Goal: Transaction & Acquisition: Purchase product/service

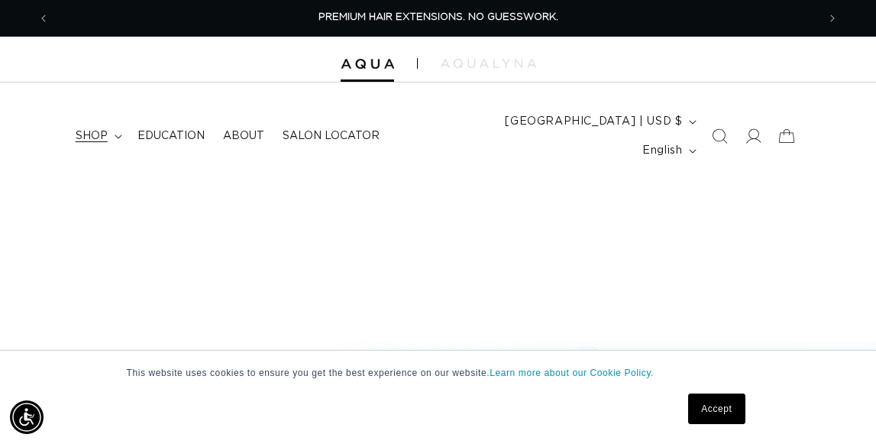
click at [115, 139] on icon at bounding box center [119, 136] width 8 height 5
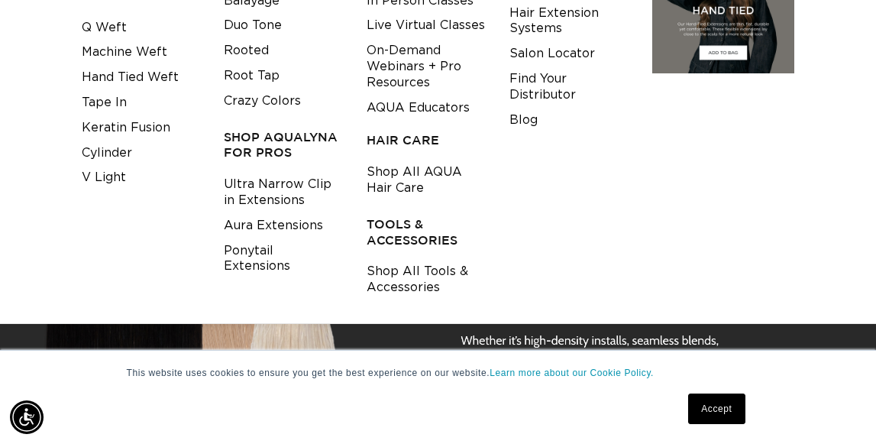
scroll to position [296, 0]
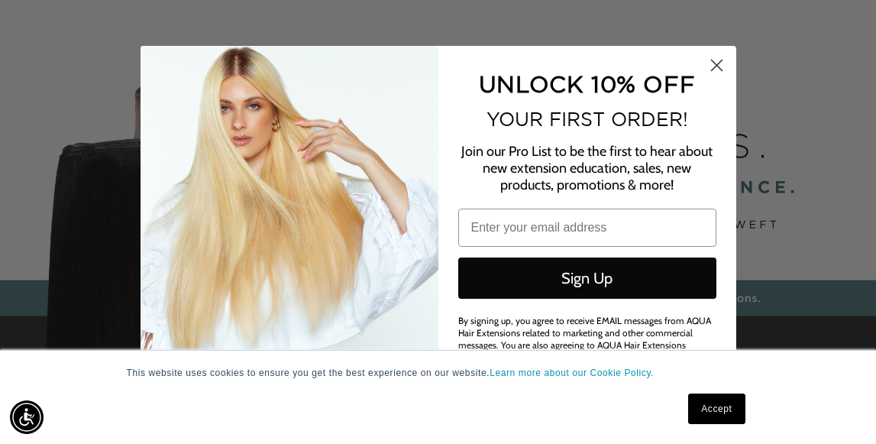
click at [719, 62] on circle "Close dialog" at bounding box center [715, 65] width 25 height 25
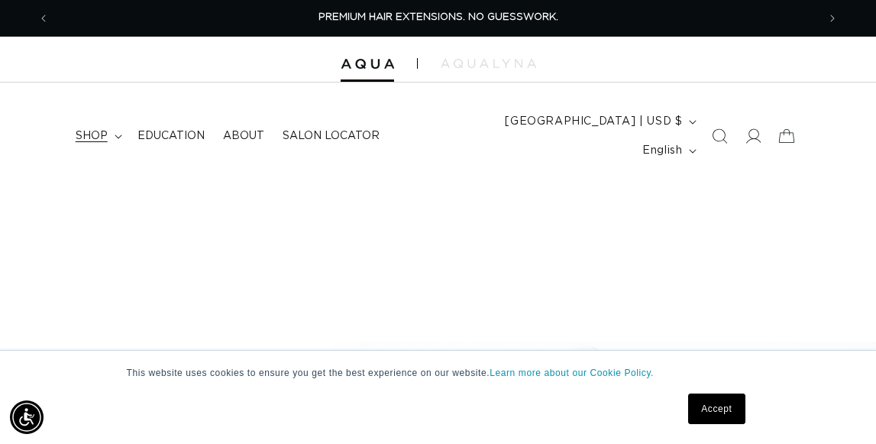
scroll to position [0, 0]
click at [117, 139] on icon at bounding box center [119, 136] width 8 height 5
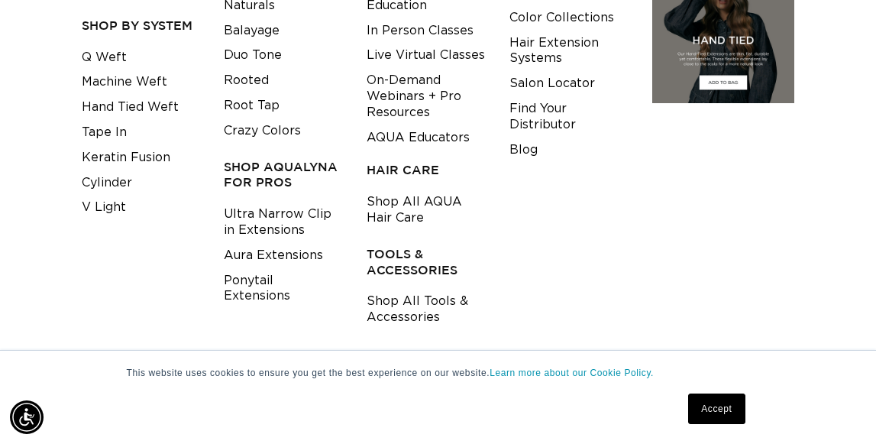
scroll to position [263, 0]
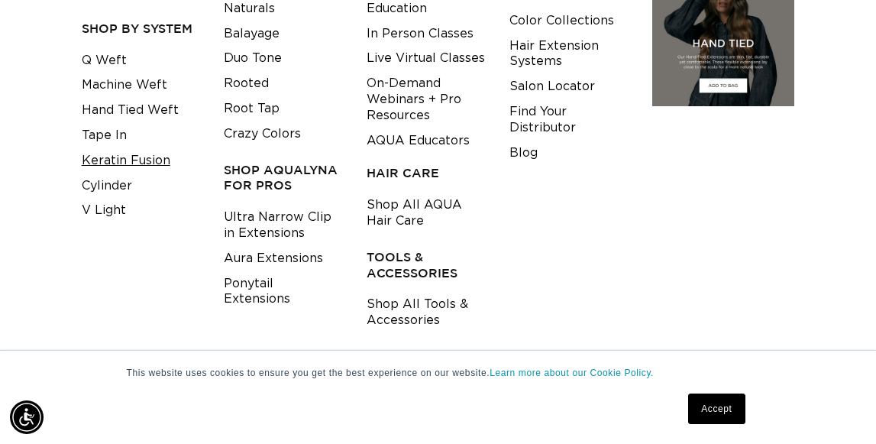
click at [113, 173] on link "Keratin Fusion" at bounding box center [126, 160] width 89 height 25
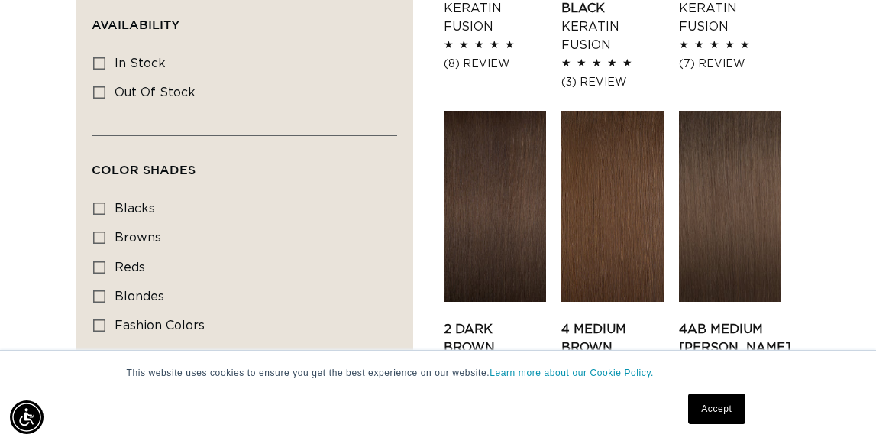
scroll to position [799, 0]
checkbox input "true"
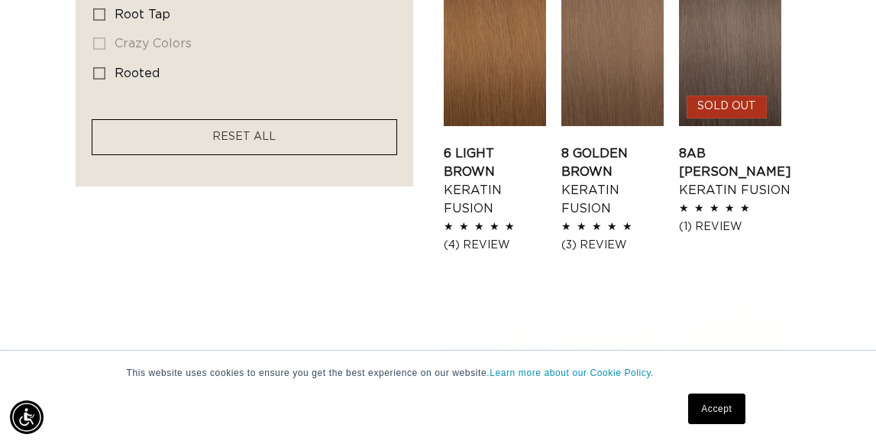
scroll to position [1318, 0]
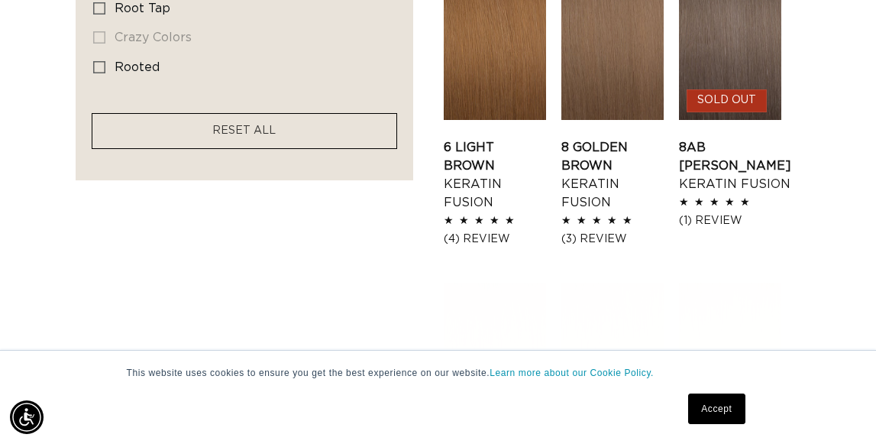
checkbox input "true"
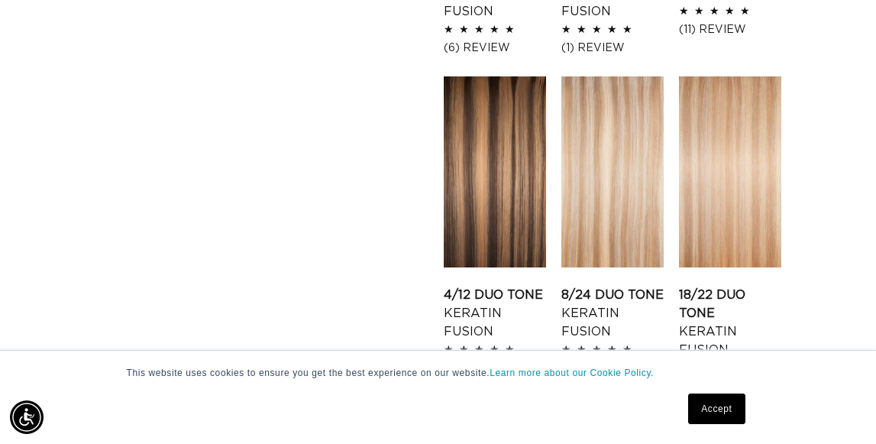
scroll to position [0, 746]
checkbox input "true"
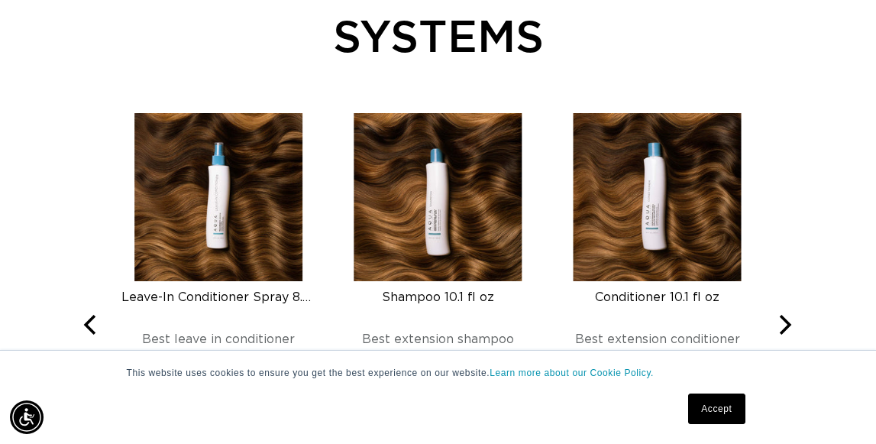
scroll to position [0, 1492]
checkbox input "false"
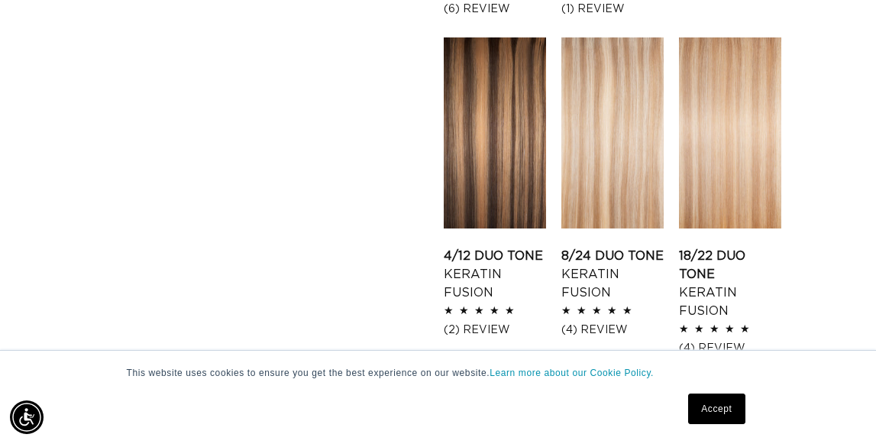
checkbox input "true"
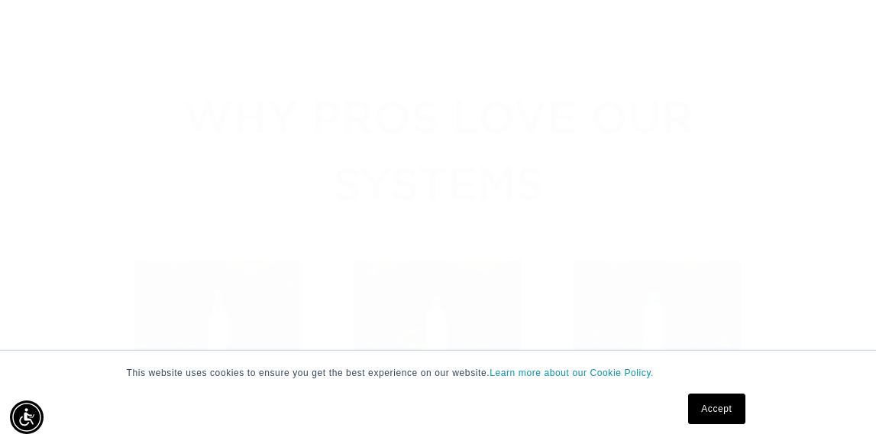
checkbox input "true"
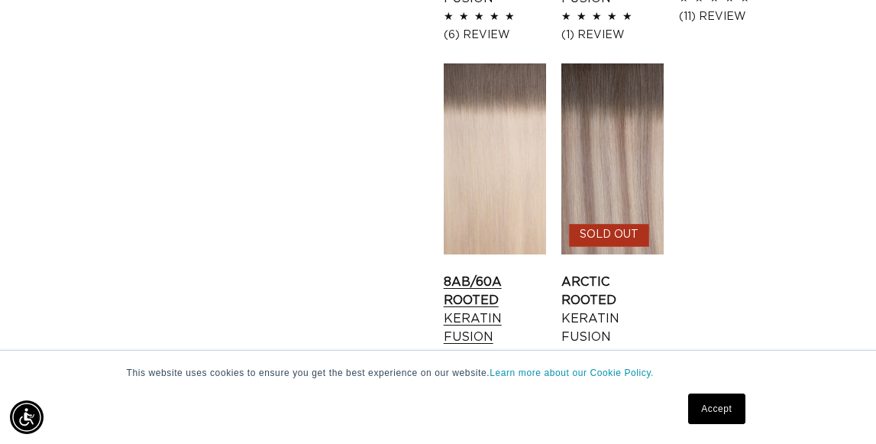
click at [546, 276] on link "8AB/60A Rooted Keratin Fusion" at bounding box center [495, 309] width 102 height 73
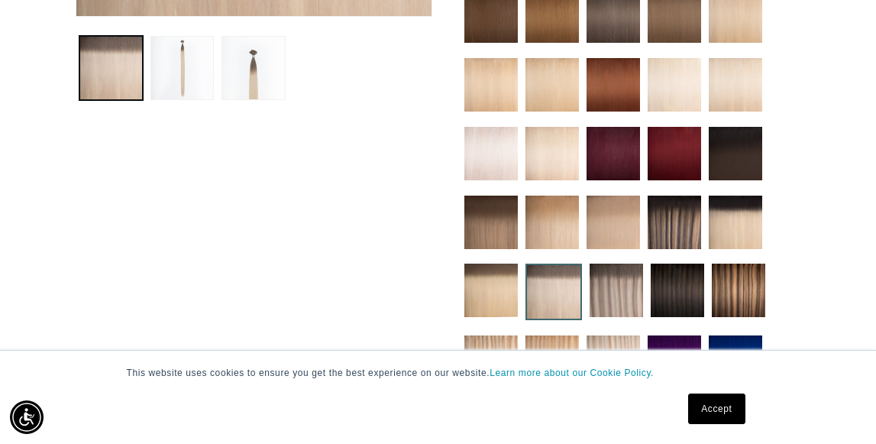
click at [715, 409] on link "Accept" at bounding box center [716, 408] width 56 height 31
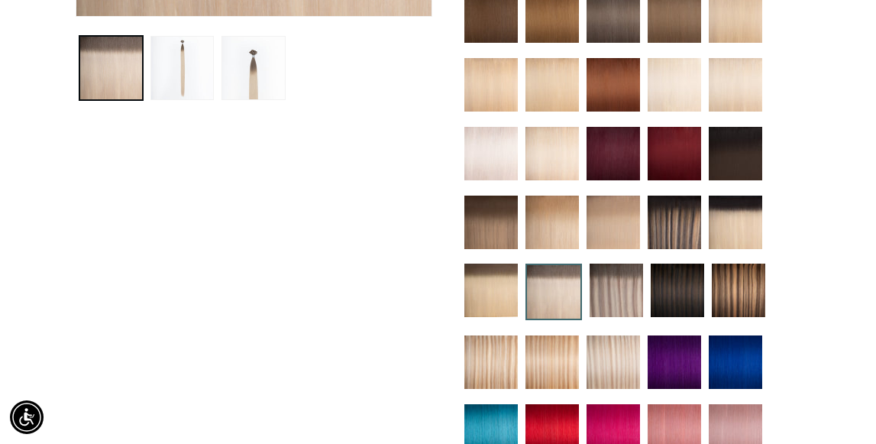
click at [559, 180] on img at bounding box center [551, 153] width 53 height 53
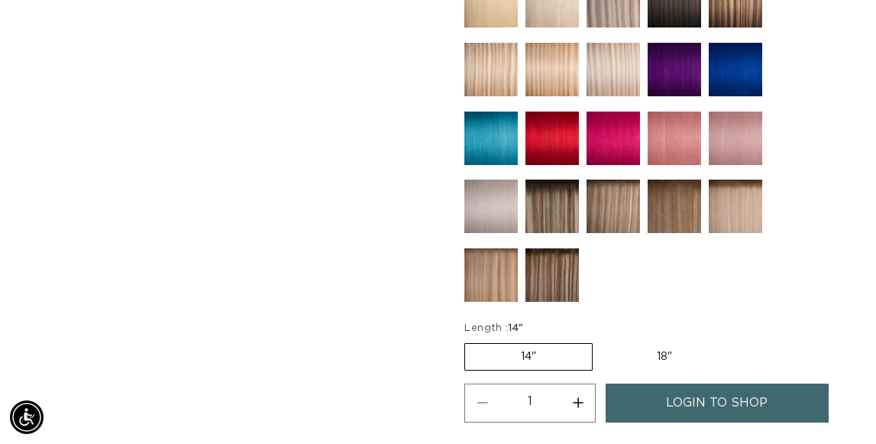
scroll to position [0, 746]
click at [741, 233] on img at bounding box center [734, 205] width 53 height 53
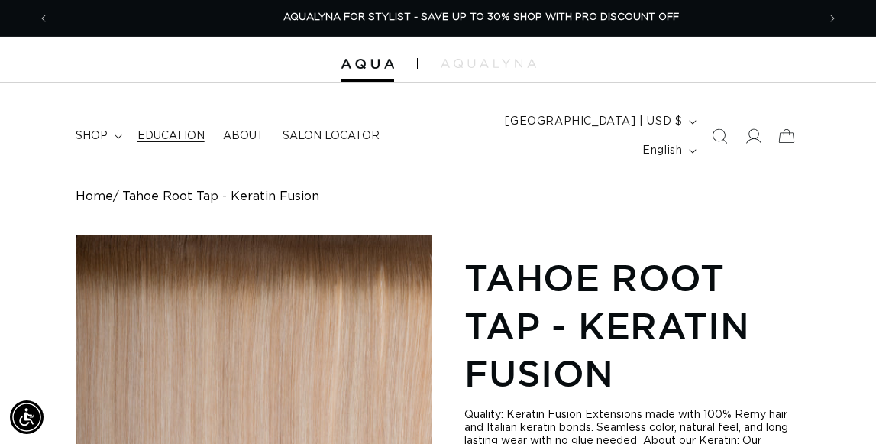
scroll to position [0, 1]
click at [105, 152] on summary "shop" at bounding box center [97, 136] width 62 height 32
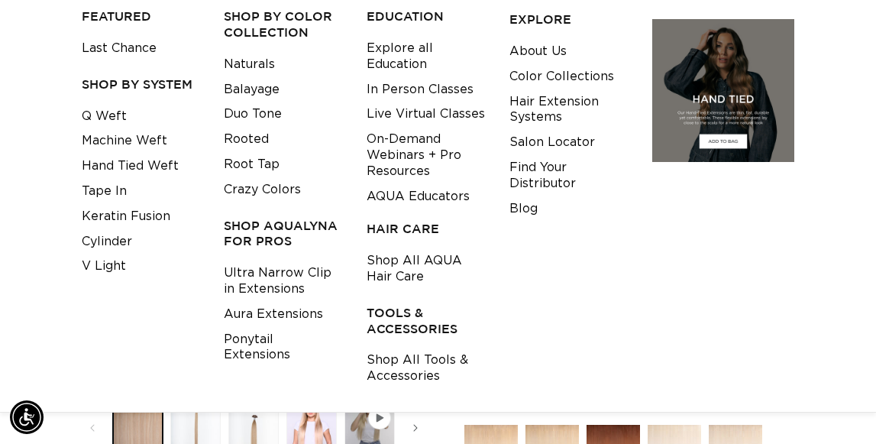
scroll to position [226, 1]
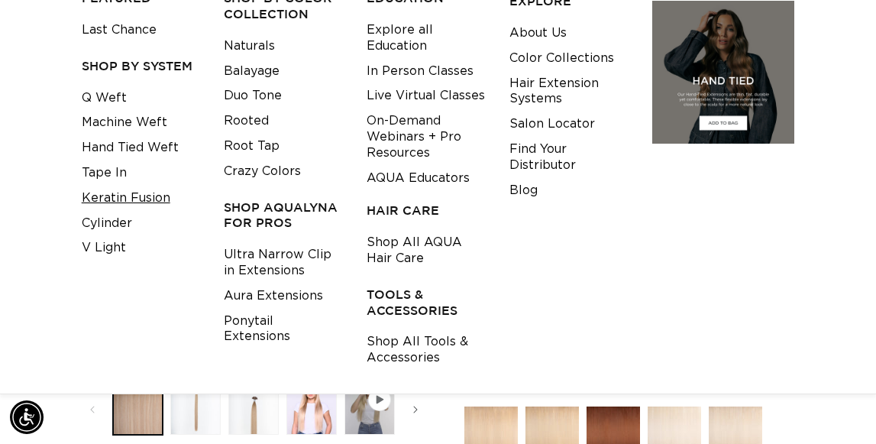
click at [113, 211] on link "Keratin Fusion" at bounding box center [126, 198] width 89 height 25
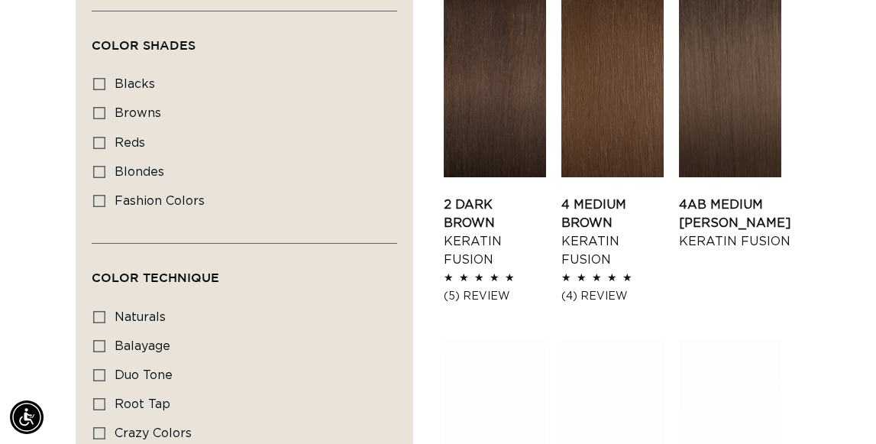
scroll to position [927, 0]
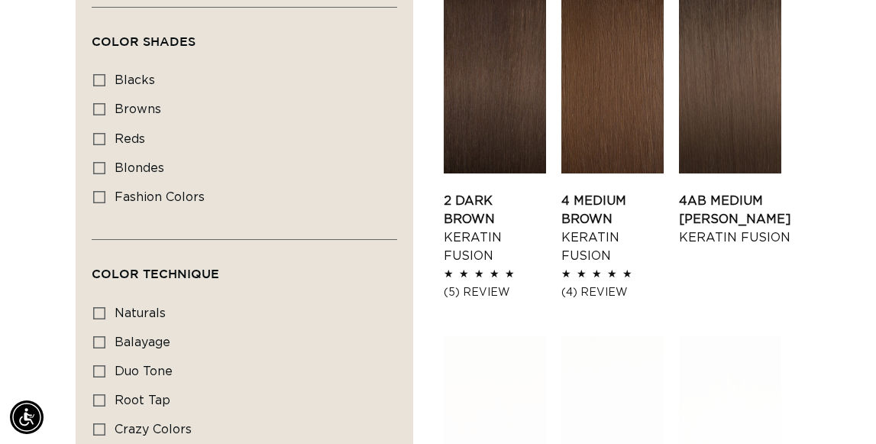
checkbox input "true"
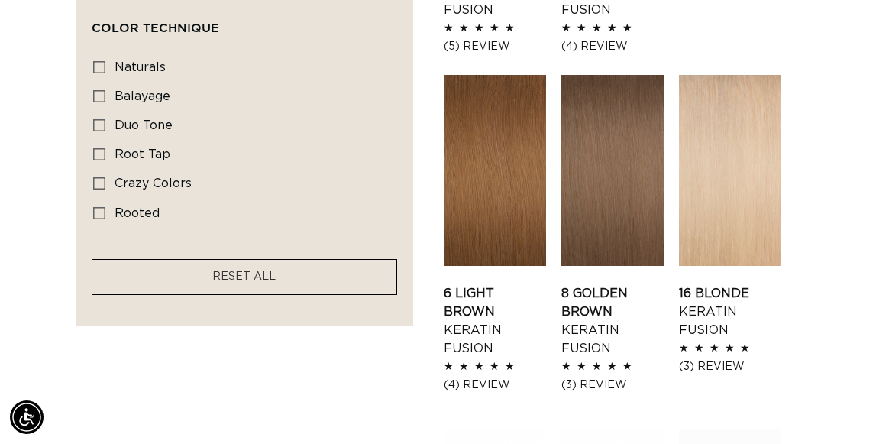
scroll to position [1158, 0]
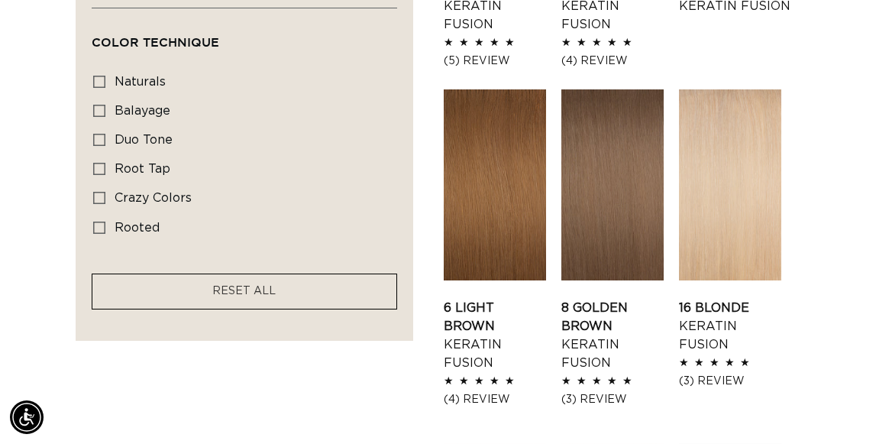
checkbox input "true"
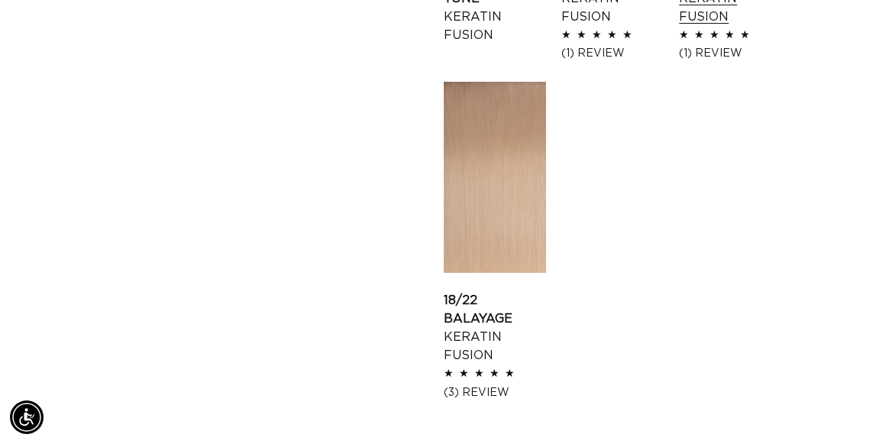
scroll to position [0, 746]
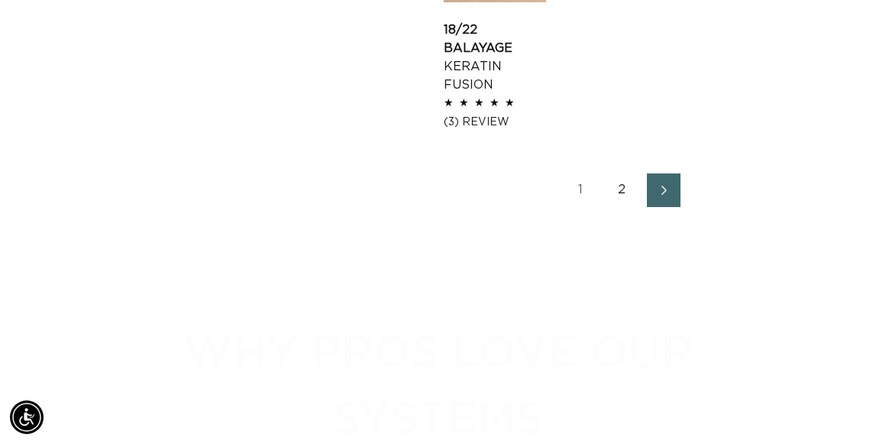
scroll to position [2453, 0]
click at [546, 92] on link "18/22 Balayage Keratin Fusion" at bounding box center [495, 55] width 102 height 73
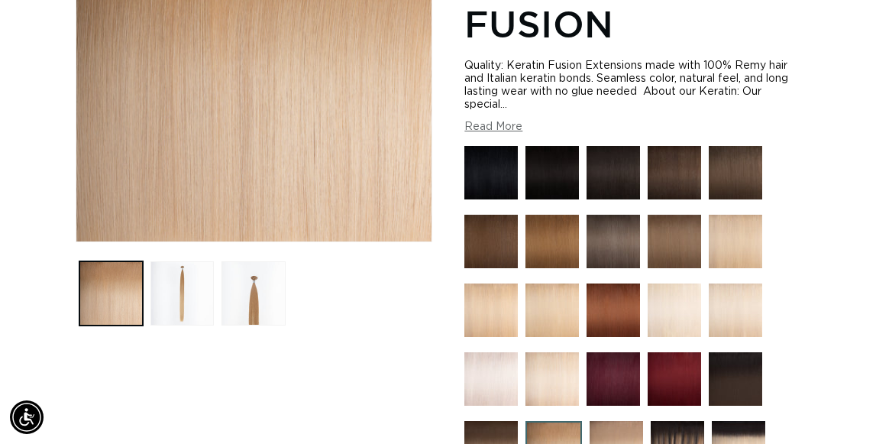
scroll to position [384, 0]
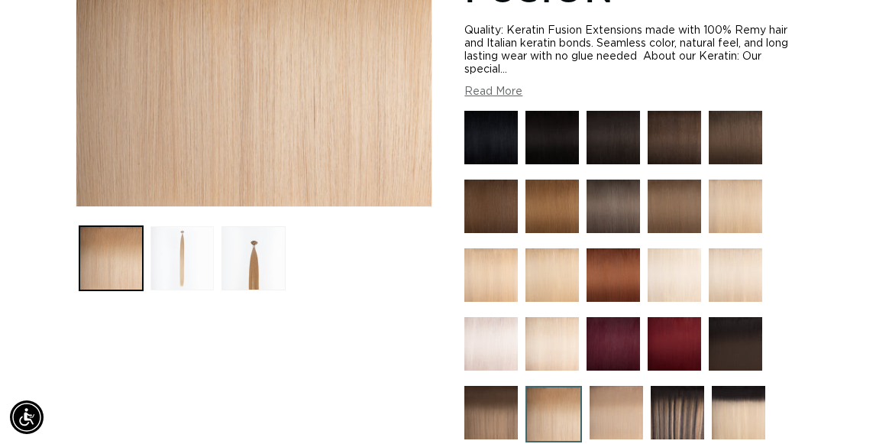
click at [182, 289] on button "Load image 2 in gallery view" at bounding box center [181, 257] width 63 height 63
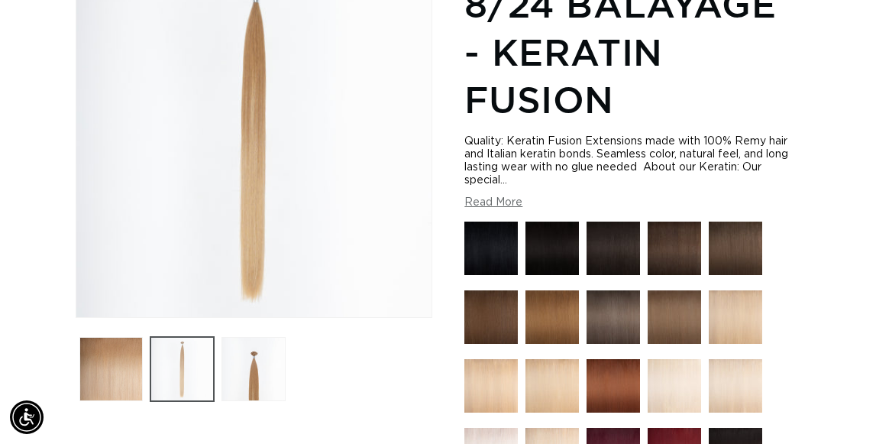
scroll to position [267, 0]
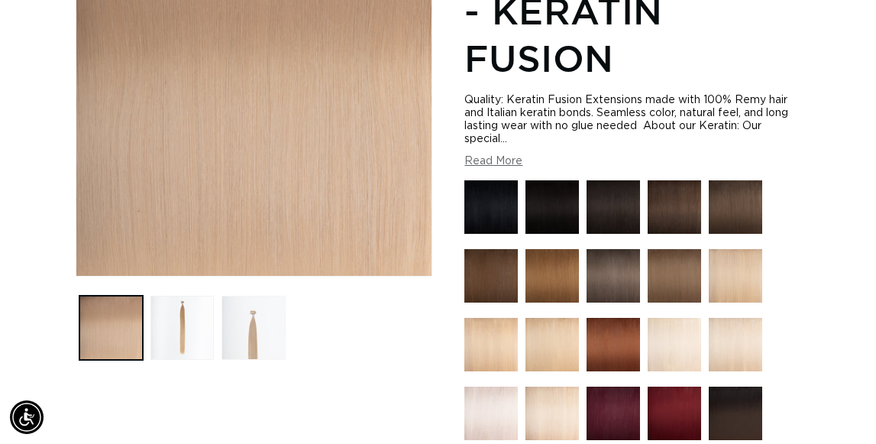
click at [264, 359] on button "Load image 3 in gallery view" at bounding box center [252, 326] width 63 height 63
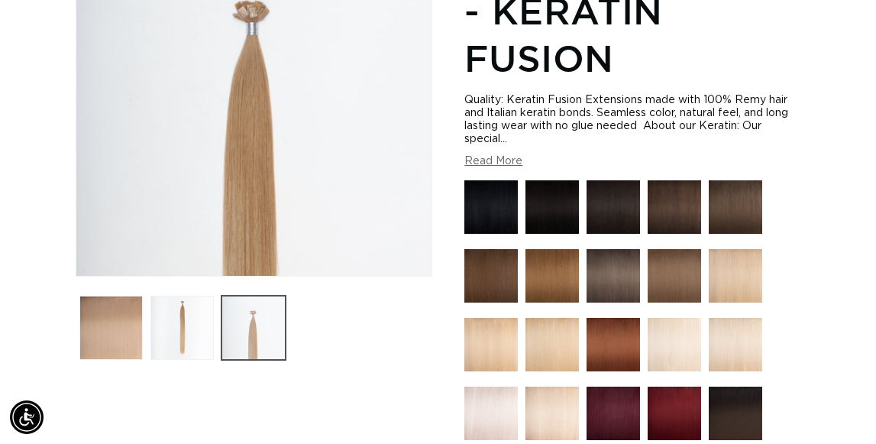
scroll to position [267, 0]
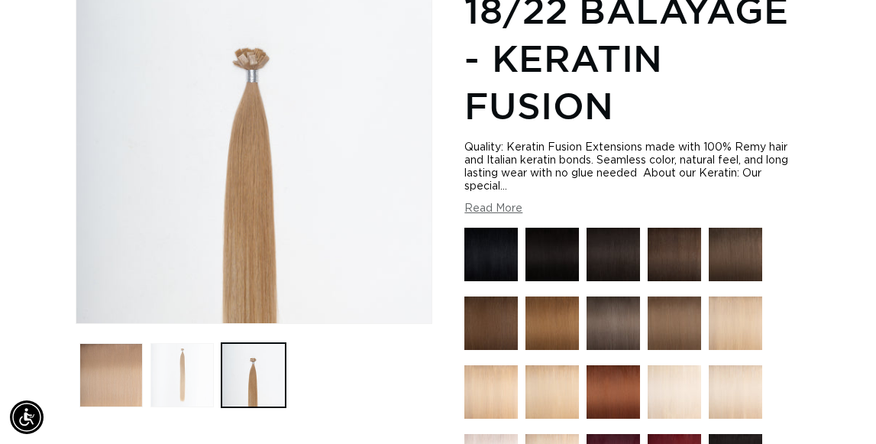
click at [191, 406] on button "Load image 2 in gallery view" at bounding box center [181, 374] width 63 height 63
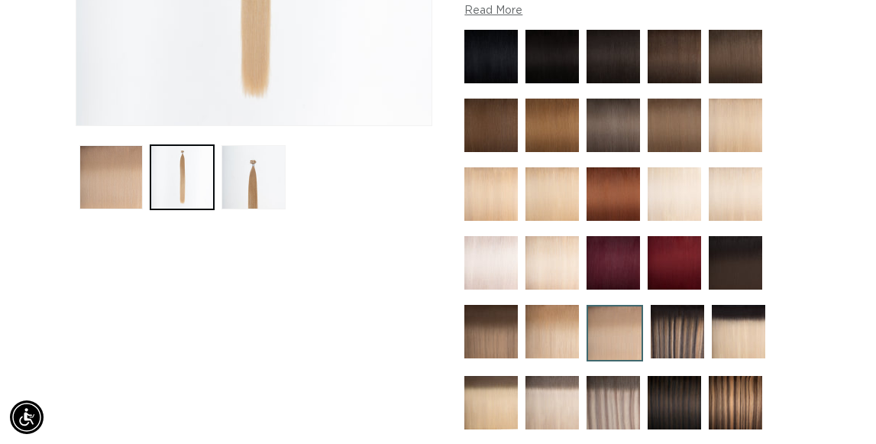
scroll to position [453, 2]
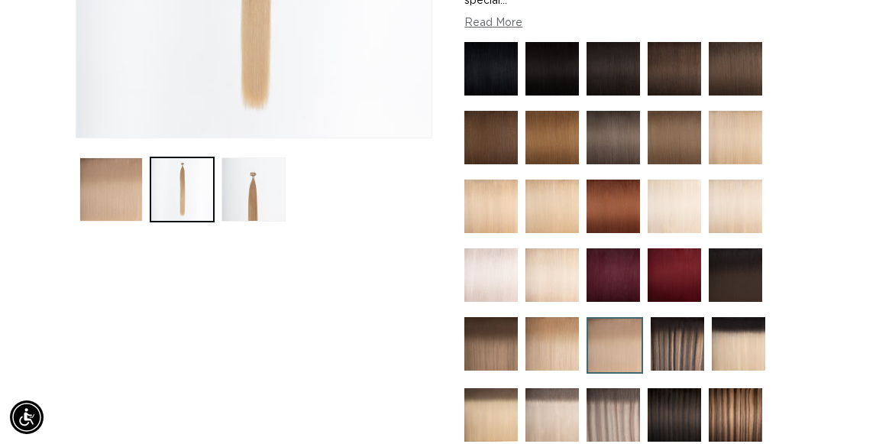
click at [484, 233] on img at bounding box center [490, 205] width 53 height 53
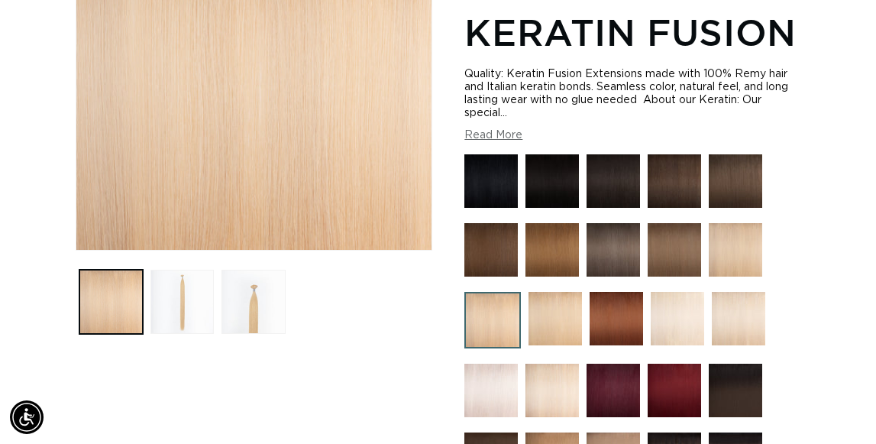
scroll to position [0, 746]
click at [539, 345] on img at bounding box center [554, 318] width 53 height 53
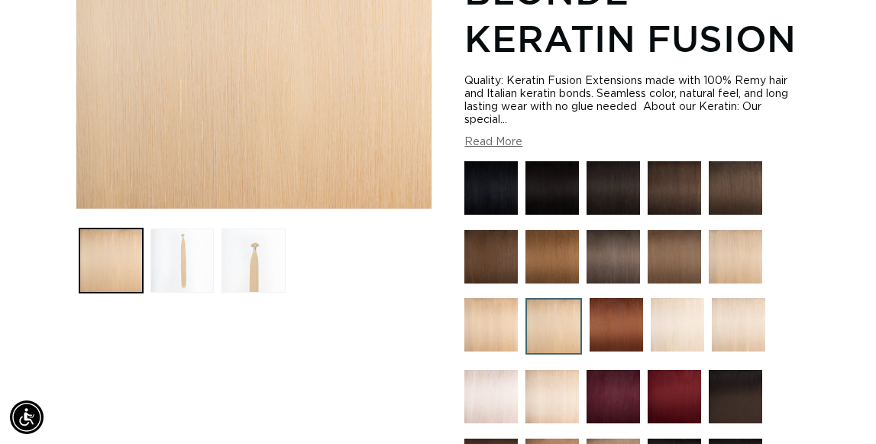
scroll to position [0, 746]
click at [502, 351] on img at bounding box center [490, 324] width 53 height 53
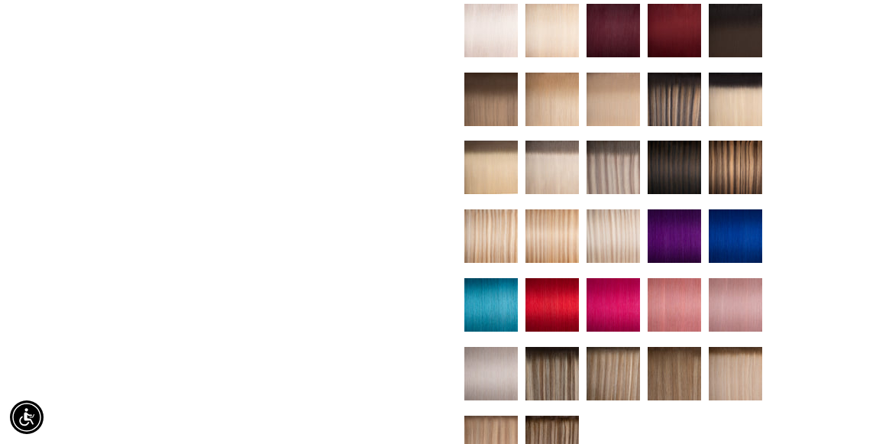
scroll to position [0, 746]
click at [607, 194] on img at bounding box center [612, 166] width 53 height 53
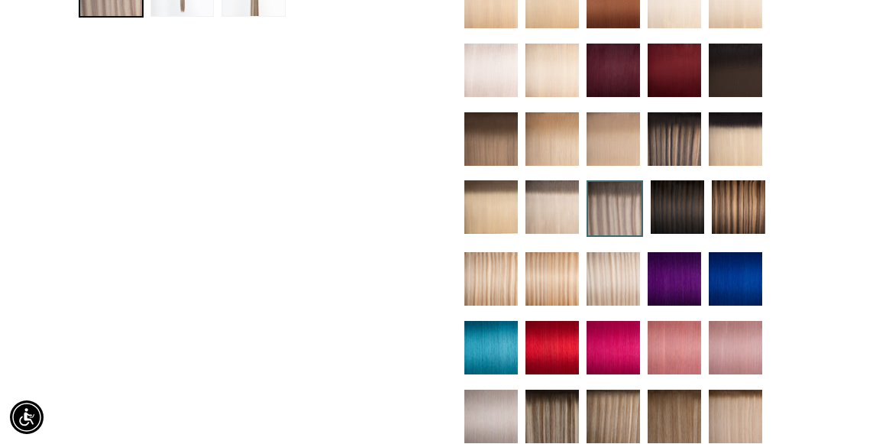
scroll to position [660, 0]
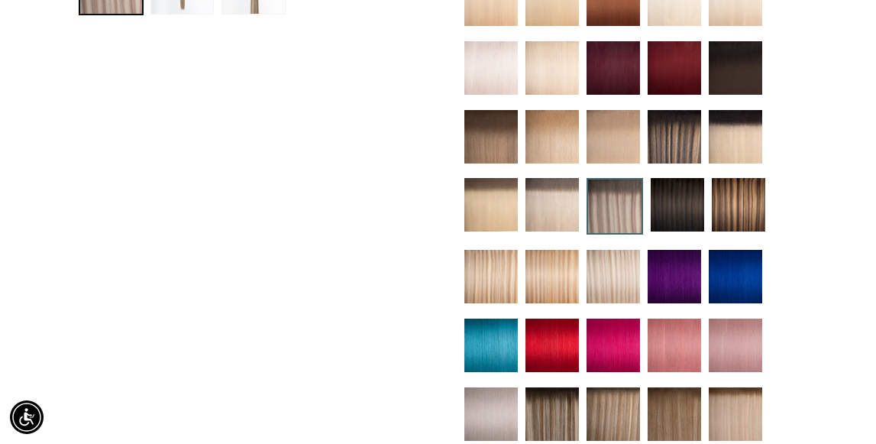
click at [612, 303] on img at bounding box center [612, 276] width 53 height 53
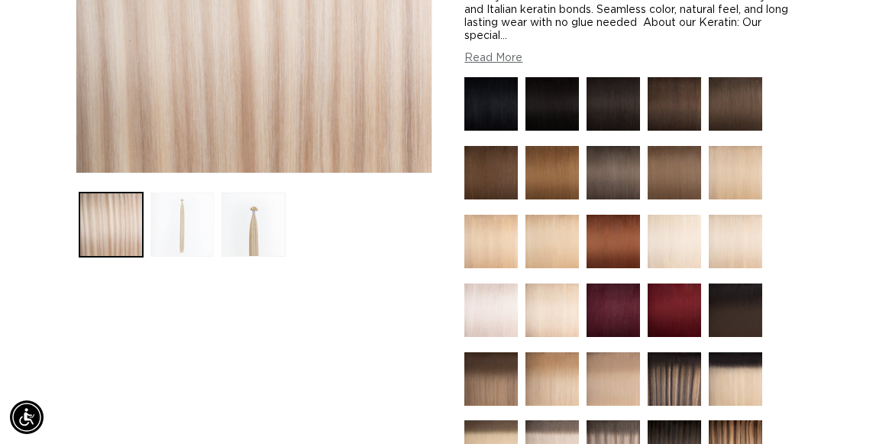
scroll to position [0, 746]
click at [176, 256] on button "Load image 2 in gallery view" at bounding box center [181, 223] width 63 height 63
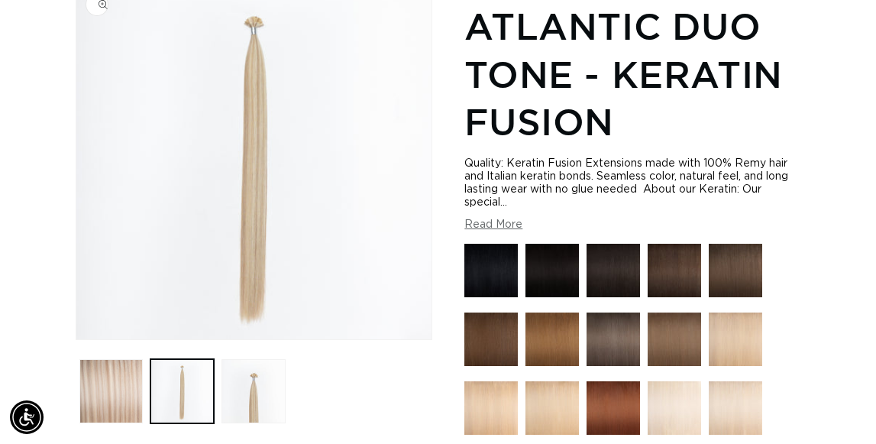
scroll to position [302, 1]
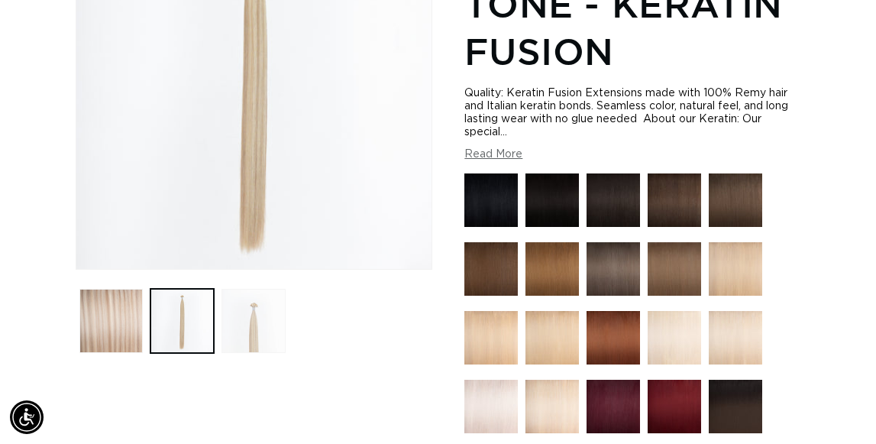
click at [248, 352] on button "Load image 3 in gallery view" at bounding box center [252, 320] width 63 height 63
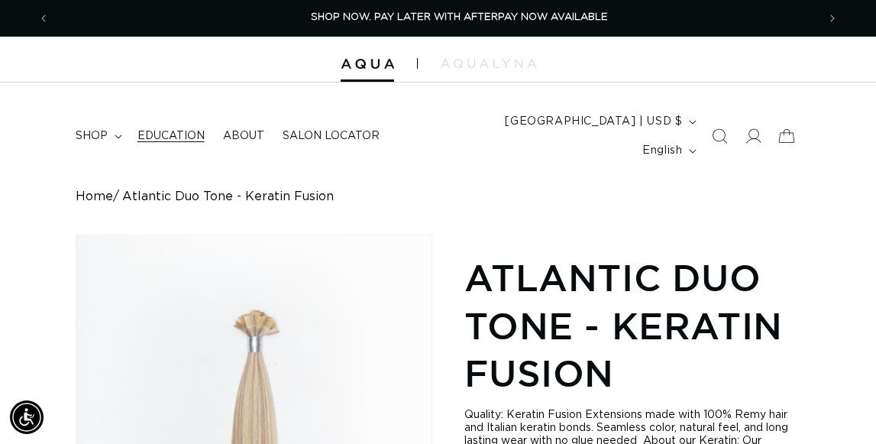
scroll to position [0, 0]
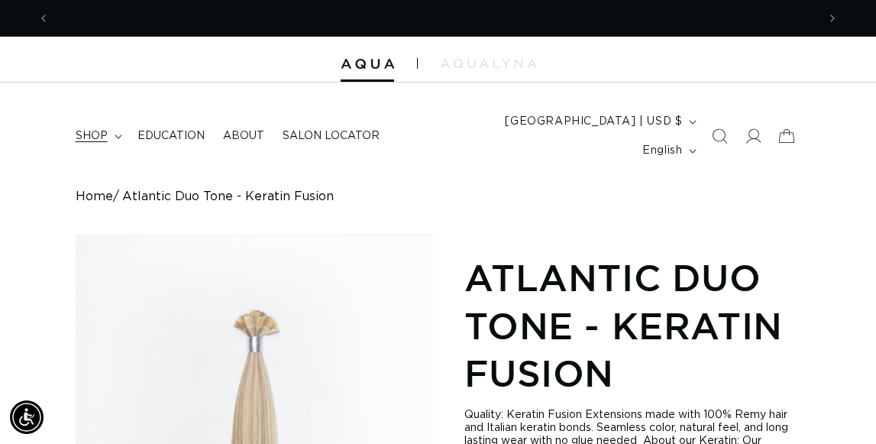
click at [115, 139] on icon at bounding box center [119, 136] width 8 height 5
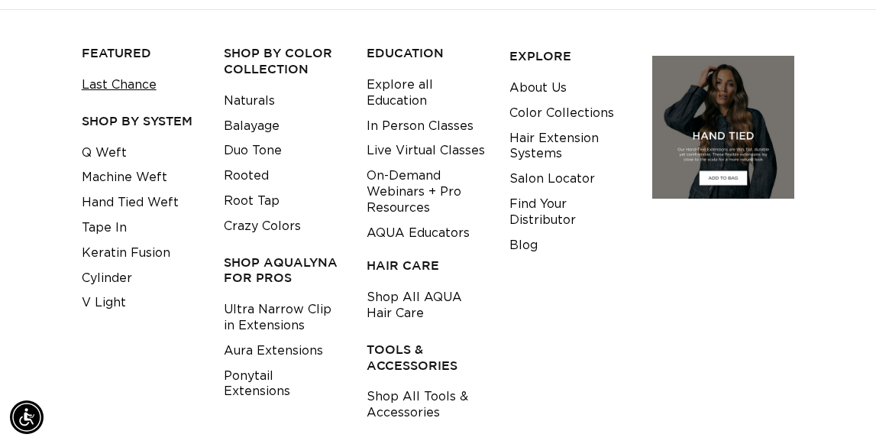
scroll to position [173, 0]
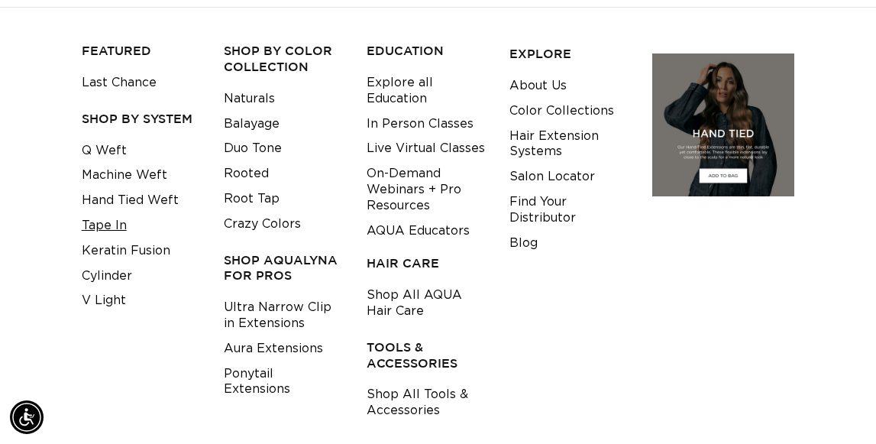
click at [107, 238] on link "Tape In" at bounding box center [104, 225] width 45 height 25
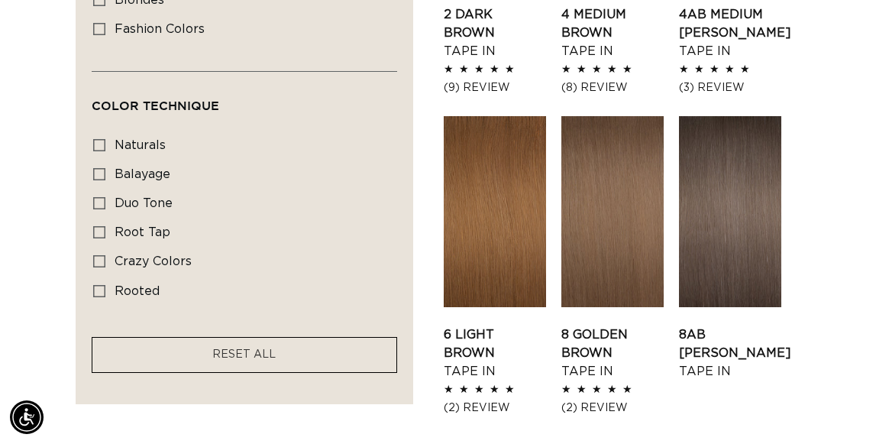
scroll to position [1085, 0]
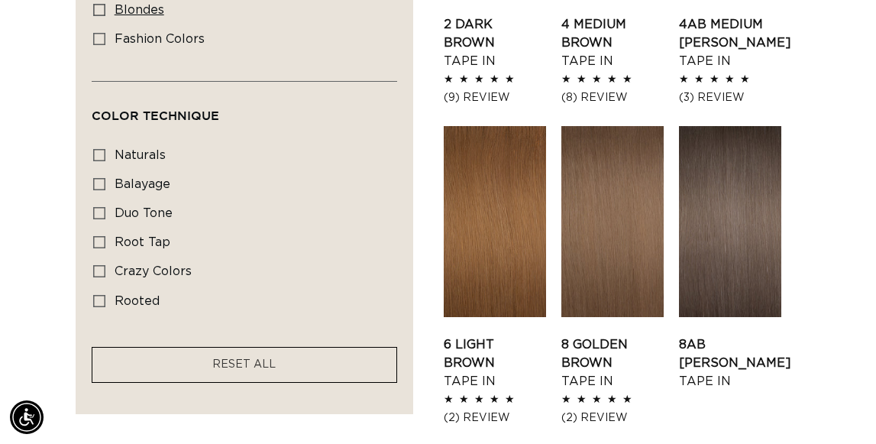
click at [101, 16] on icon at bounding box center [99, 10] width 12 height 12
click at [101, 16] on input "blondes blondes (29 products)" at bounding box center [99, 10] width 12 height 12
checkbox input "true"
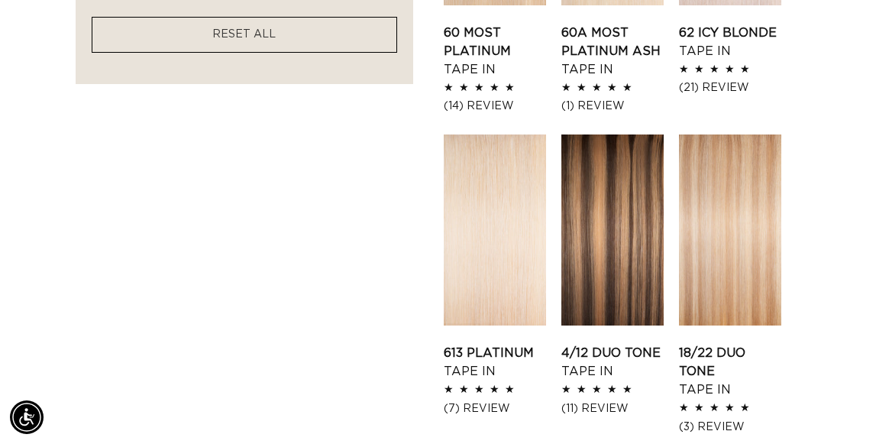
scroll to position [1427, 0]
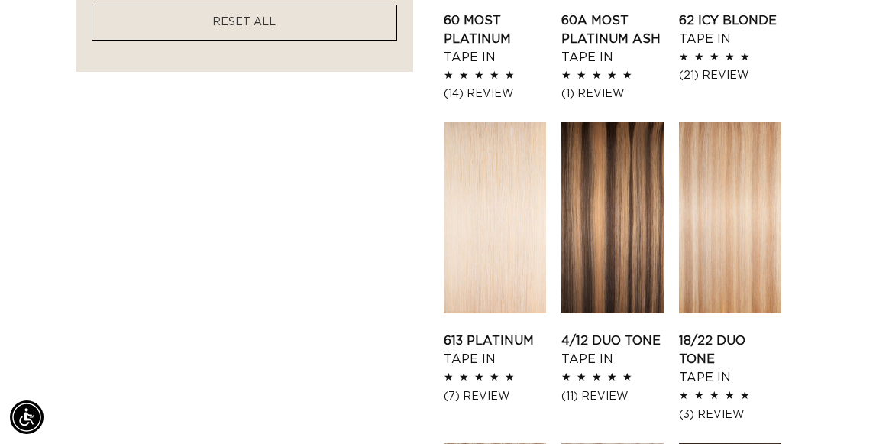
checkbox input "true"
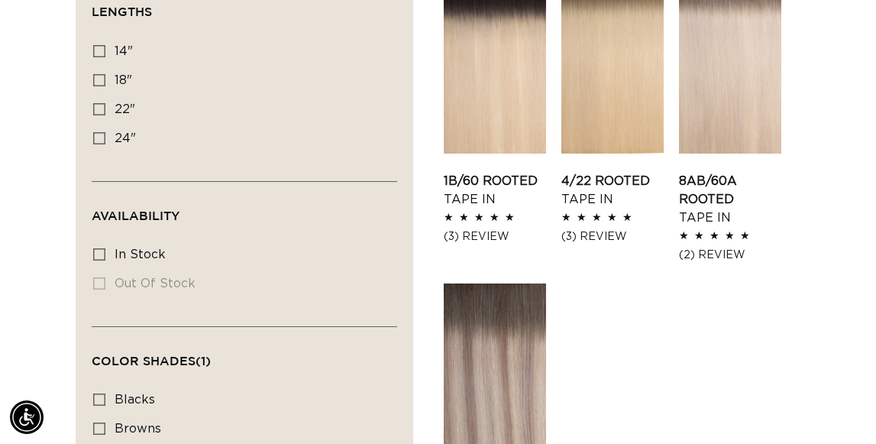
scroll to position [0, 746]
click at [781, 227] on link "8AB/60A Rooted Tape In" at bounding box center [730, 199] width 102 height 55
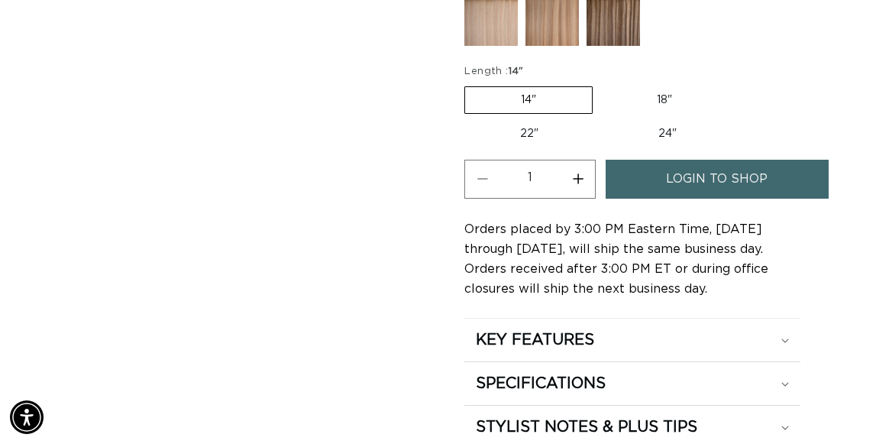
scroll to position [0, 746]
click at [549, 147] on label "22" Variant sold out or unavailable" at bounding box center [529, 134] width 130 height 26
click at [735, 84] on input "22" Variant sold out or unavailable" at bounding box center [735, 83] width 1 height 1
radio input "true"
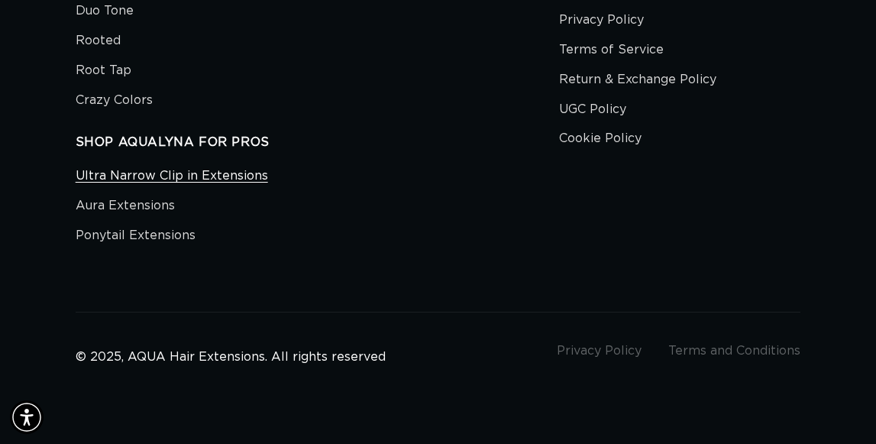
scroll to position [0, 1492]
click at [134, 221] on link "Aura Extensions" at bounding box center [125, 206] width 99 height 30
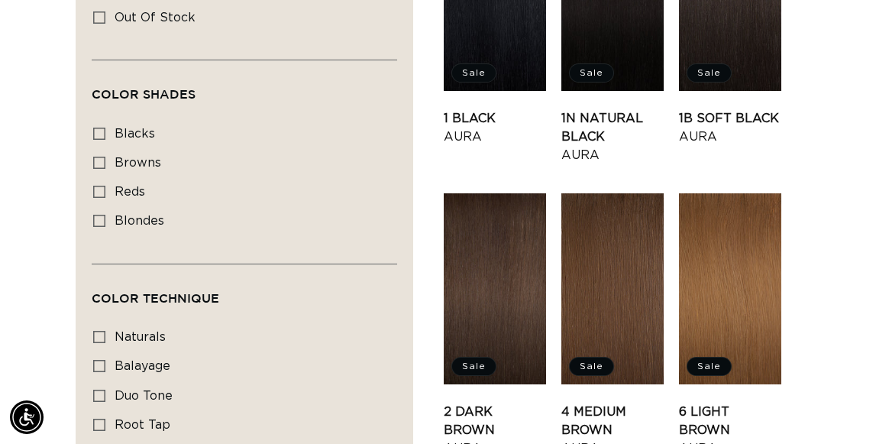
scroll to position [0, 746]
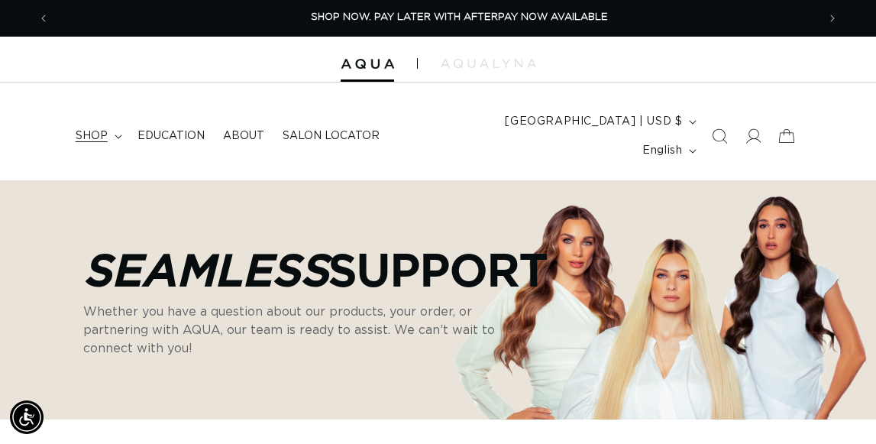
click at [108, 152] on summary "shop" at bounding box center [97, 136] width 62 height 32
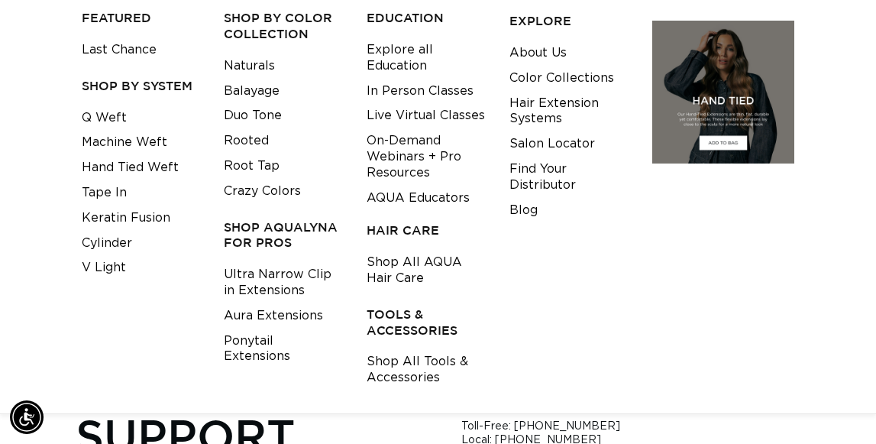
scroll to position [0, 746]
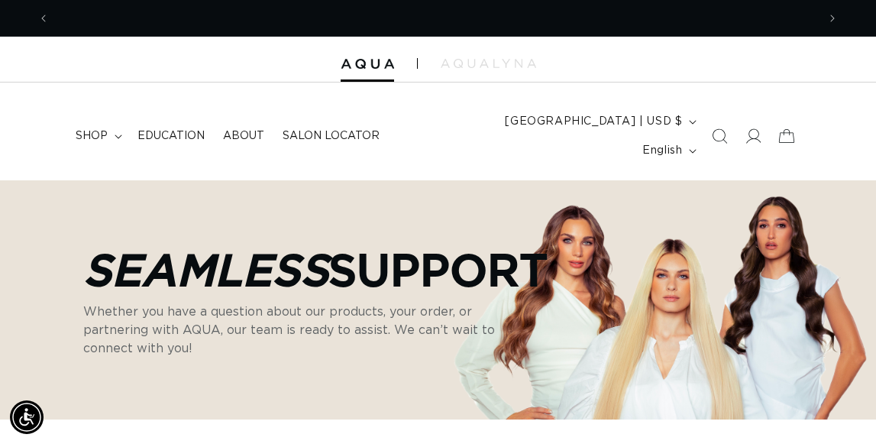
scroll to position [0, 1492]
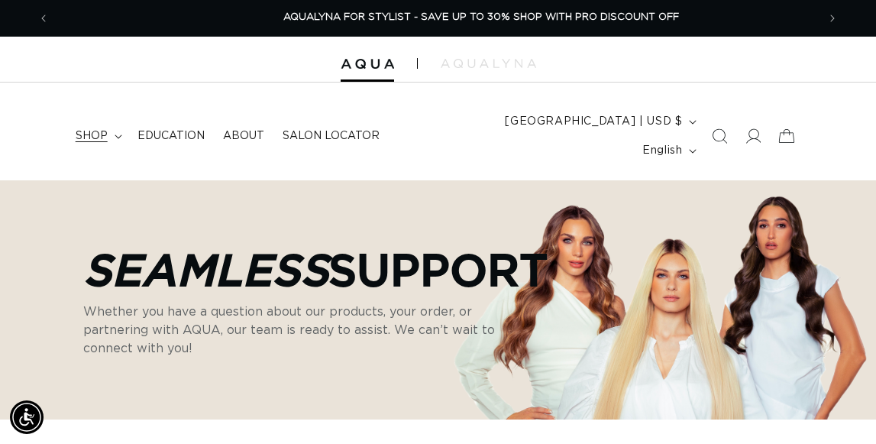
click at [118, 139] on icon at bounding box center [119, 136] width 8 height 5
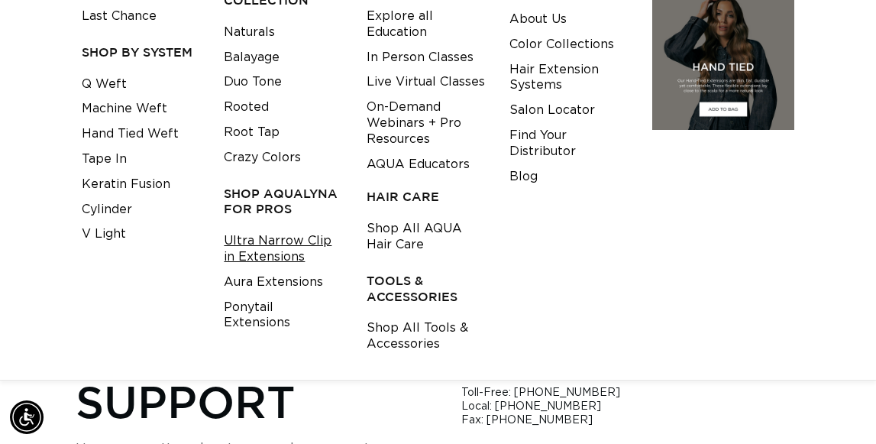
scroll to position [0, 746]
click at [251, 269] on link "Ultra Narrow Clip in Extensions" at bounding box center [283, 248] width 119 height 41
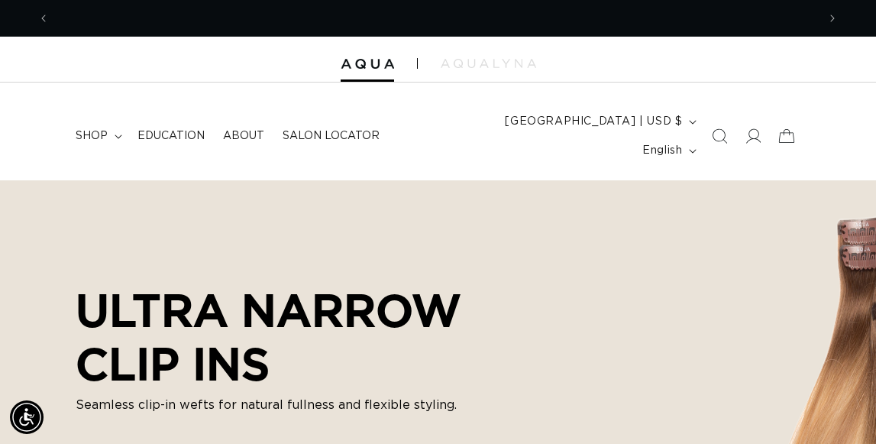
scroll to position [0, 746]
click at [495, 68] on img at bounding box center [488, 63] width 95 height 9
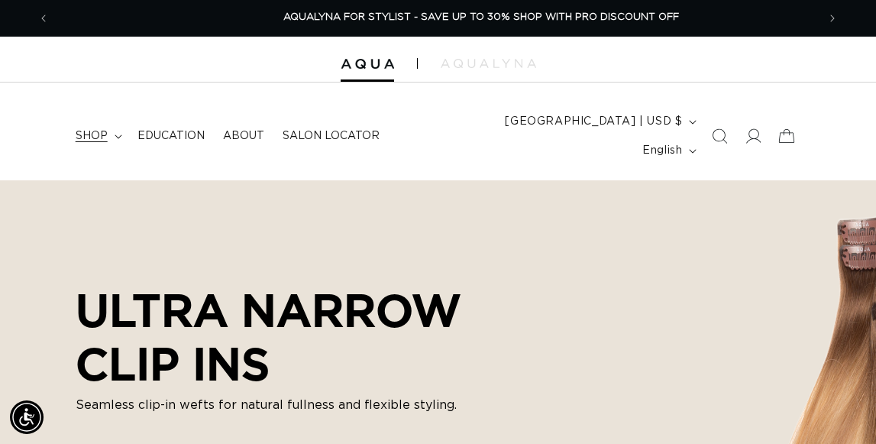
click at [115, 139] on icon at bounding box center [119, 136] width 8 height 5
